Goal: Transaction & Acquisition: Download file/media

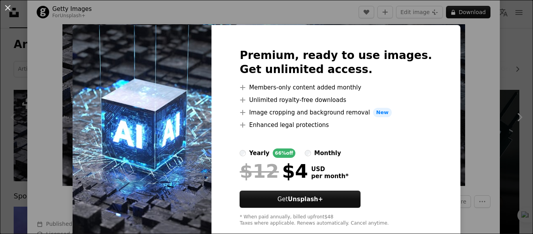
scroll to position [15, 0]
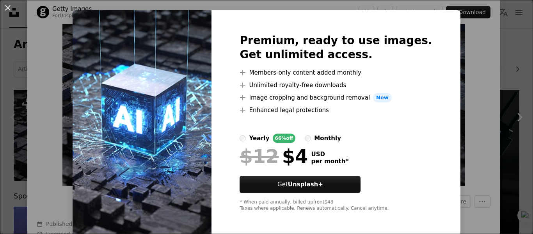
click at [194, 73] on img at bounding box center [142, 122] width 139 height 225
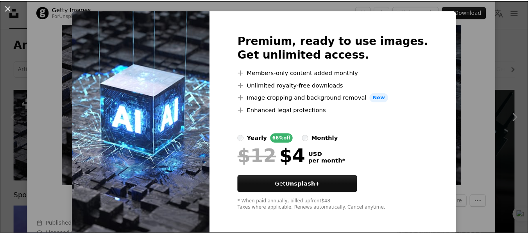
scroll to position [0, 0]
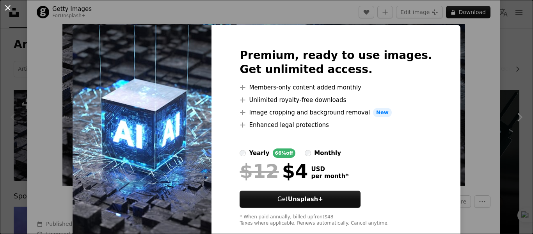
click at [4, 5] on button "An X shape" at bounding box center [7, 7] width 9 height 9
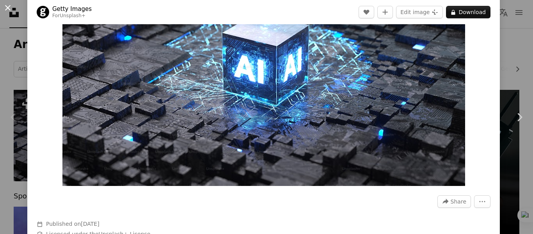
click at [9, 9] on button "An X shape" at bounding box center [7, 7] width 9 height 9
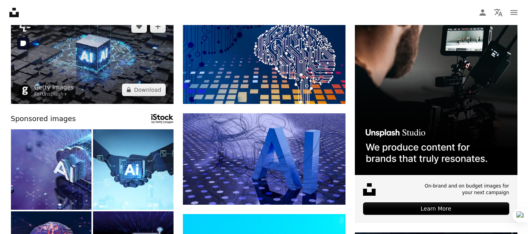
scroll to position [126, 0]
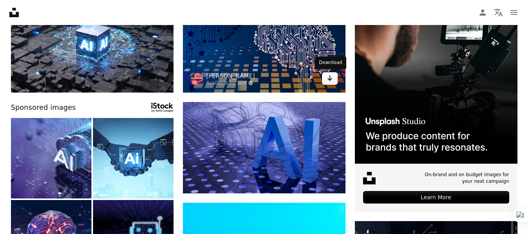
click at [331, 78] on icon "Download" at bounding box center [329, 77] width 5 height 5
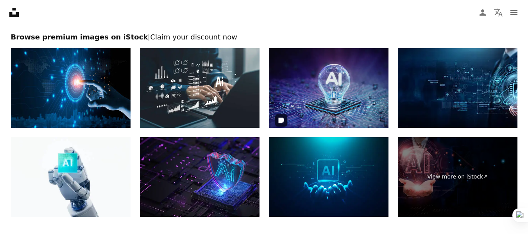
scroll to position [1266, 0]
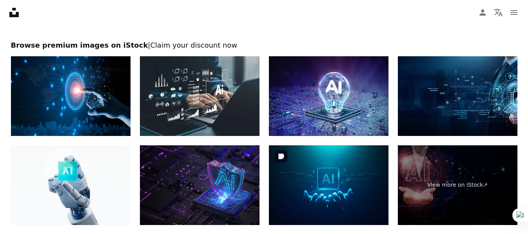
click at [319, 165] on img at bounding box center [329, 185] width 120 height 80
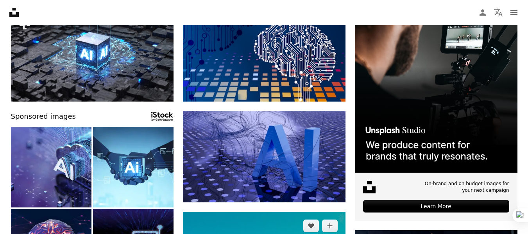
scroll to position [0, 0]
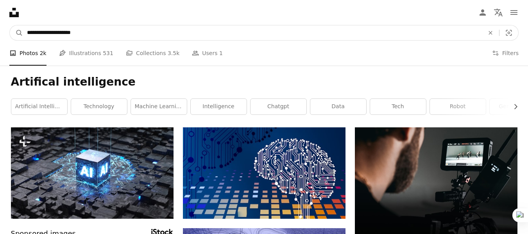
drag, startPoint x: 109, startPoint y: 33, endPoint x: 0, endPoint y: 36, distance: 109.0
type textarea "**********"
click at [0, 36] on nav "**********" at bounding box center [264, 32] width 528 height 25
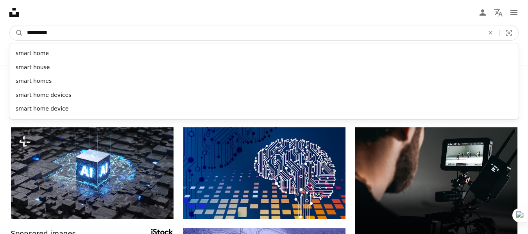
type input "**********"
click at [10, 25] on button "A magnifying glass" at bounding box center [16, 32] width 13 height 15
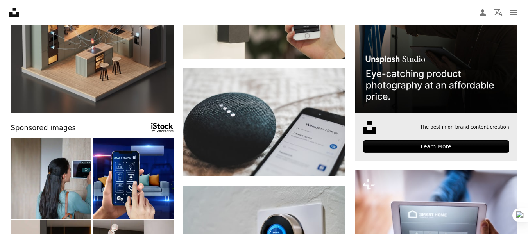
scroll to position [301, 0]
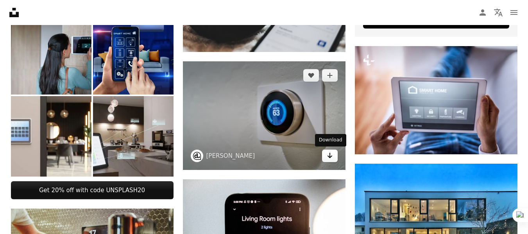
click at [332, 157] on icon "Arrow pointing down" at bounding box center [329, 155] width 6 height 9
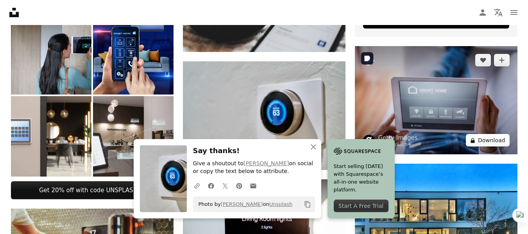
click at [487, 144] on button "A lock Download" at bounding box center [488, 140] width 44 height 12
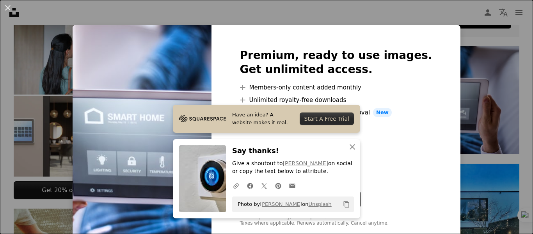
click at [468, 100] on div "An X shape Premium, ready to use images. Get unlimited access. A plus sign Memb…" at bounding box center [266, 117] width 533 height 234
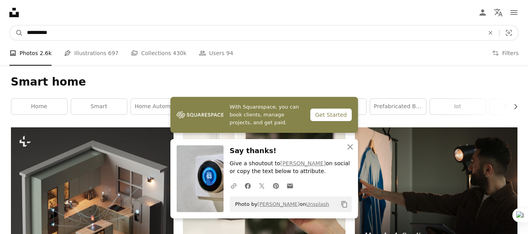
drag, startPoint x: 111, startPoint y: 30, endPoint x: 0, endPoint y: 23, distance: 111.5
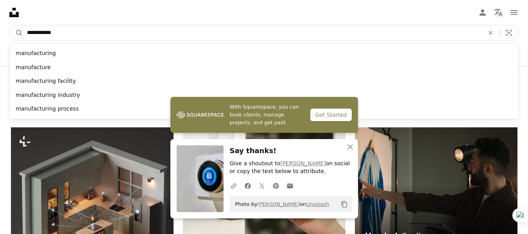
type input "**********"
click button "A magnifying glass" at bounding box center [16, 32] width 13 height 15
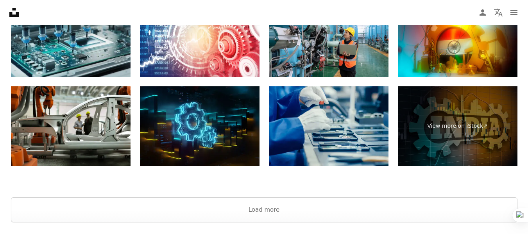
scroll to position [1292, 0]
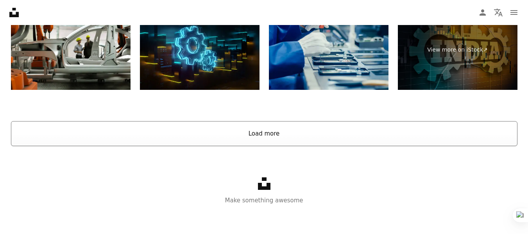
click at [254, 130] on button "Load more" at bounding box center [264, 133] width 506 height 25
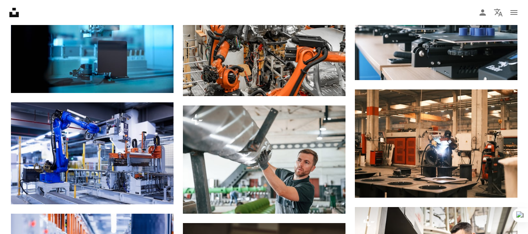
scroll to position [1538, 0]
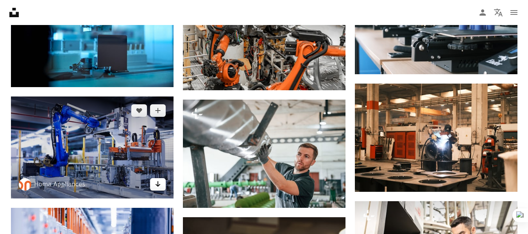
click at [155, 184] on icon "Arrow pointing down" at bounding box center [158, 183] width 6 height 9
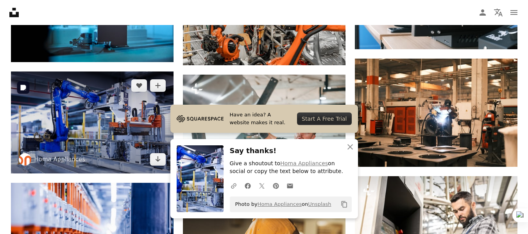
scroll to position [1563, 0]
